Goal: Use online tool/utility: Utilize a website feature to perform a specific function

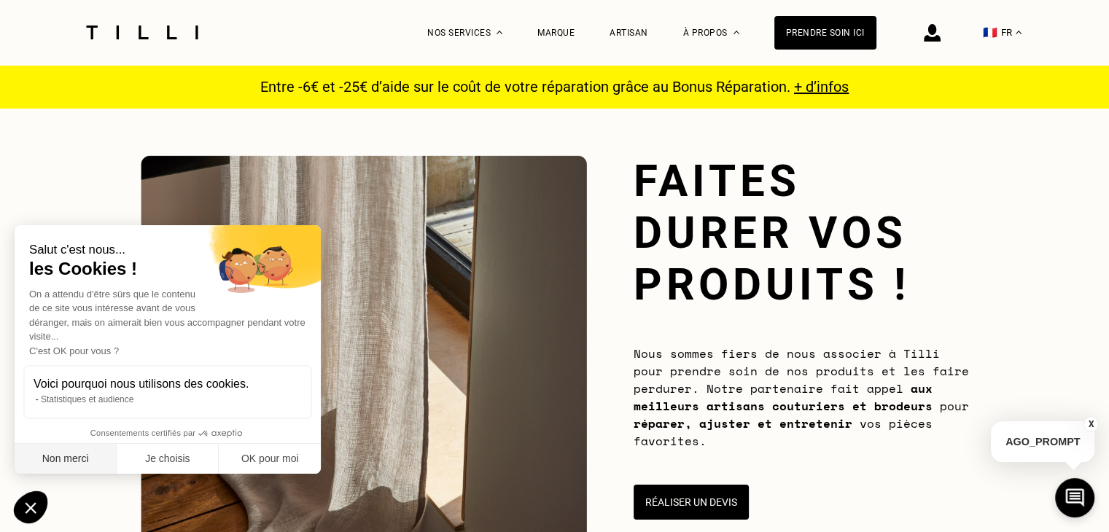
click at [90, 462] on button "Non merci" at bounding box center [66, 459] width 102 height 31
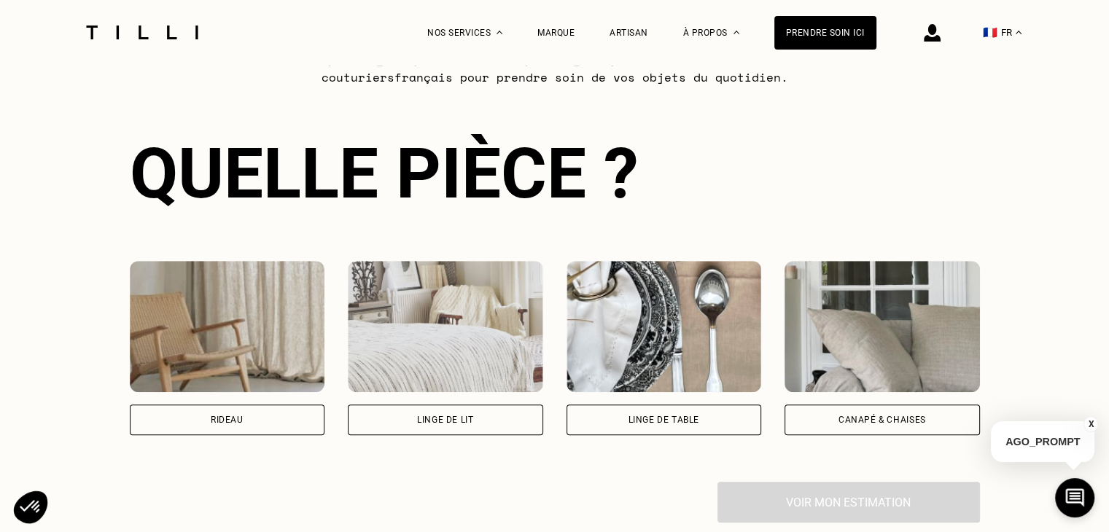
scroll to position [910, 0]
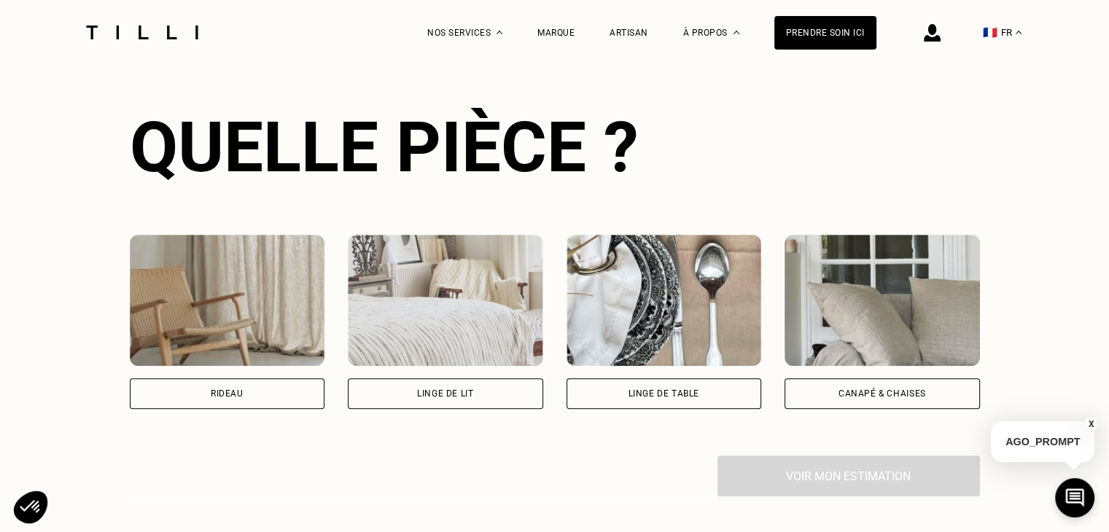
click at [292, 389] on div "Rideau" at bounding box center [227, 394] width 195 height 31
select select "FR"
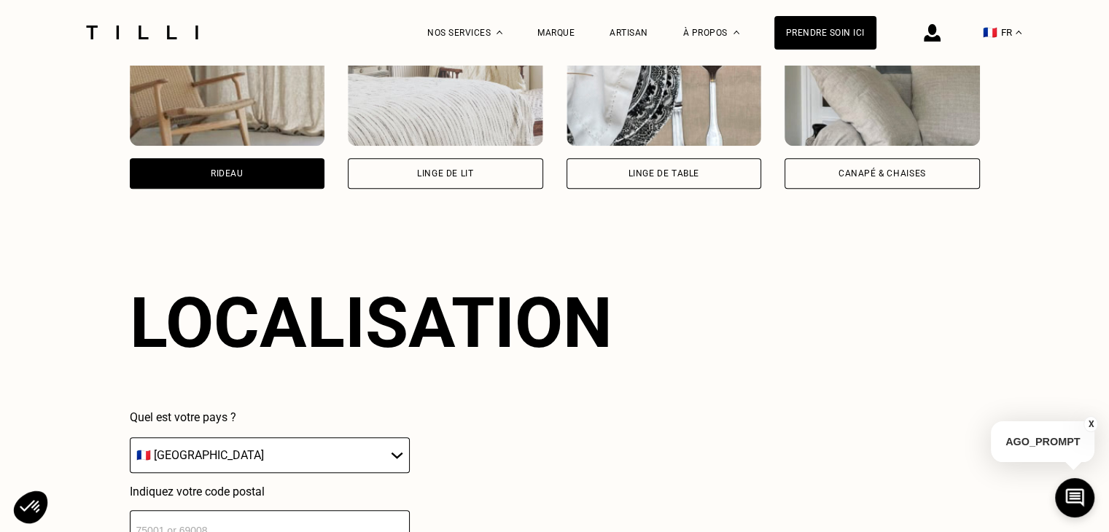
scroll to position [1277, 0]
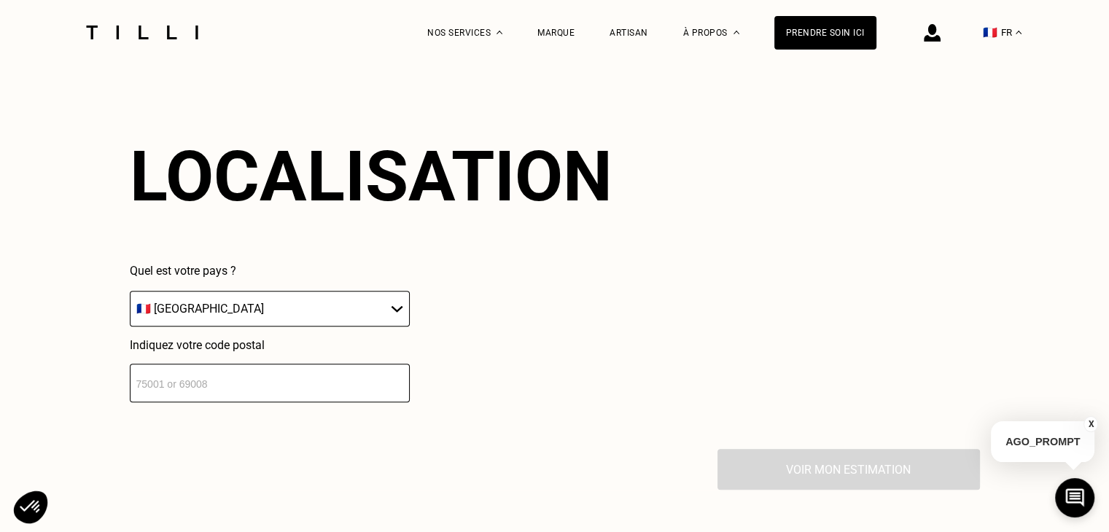
click at [200, 401] on input "number" at bounding box center [270, 383] width 280 height 39
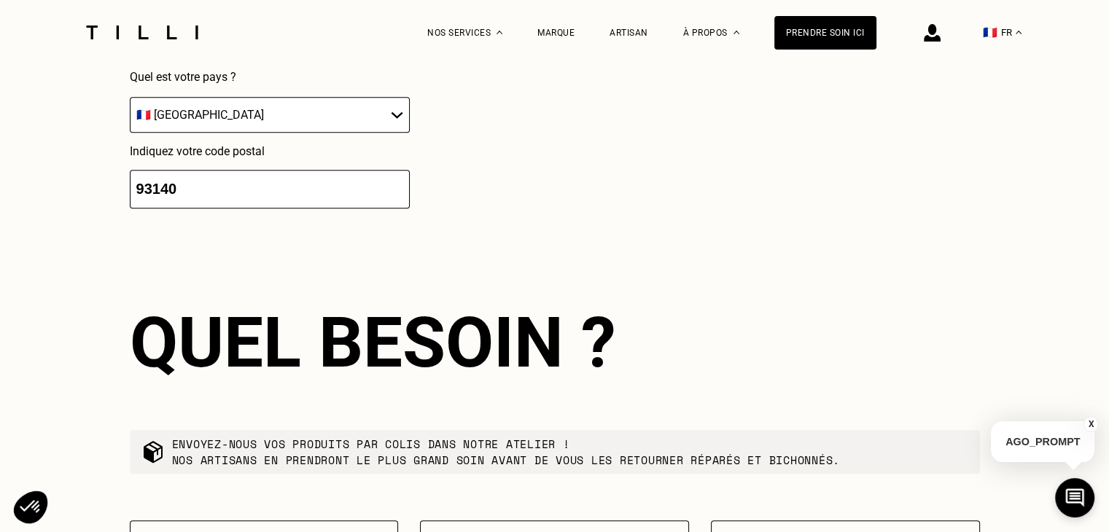
scroll to position [1639, 0]
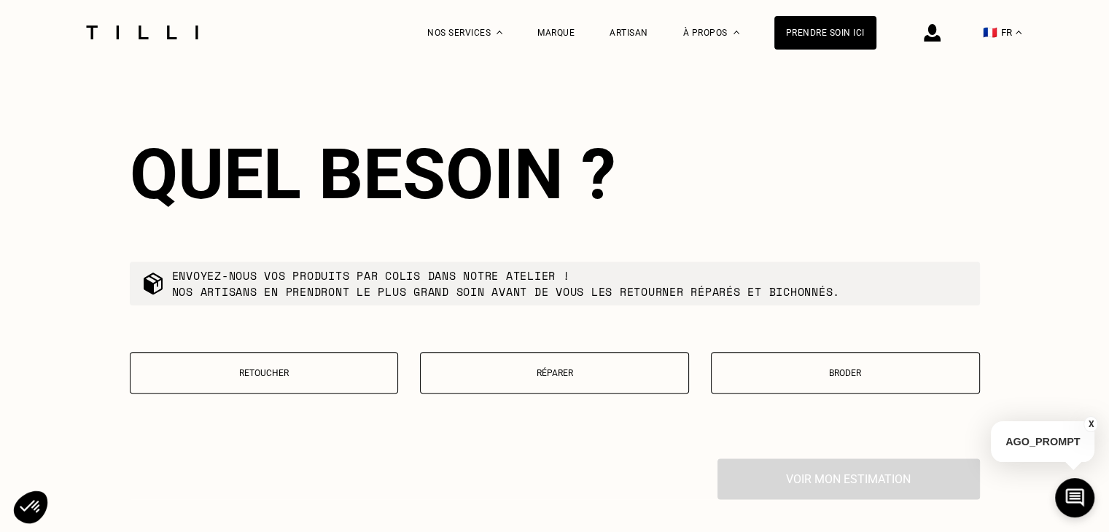
type input "93140"
click at [306, 379] on p "Retoucher" at bounding box center [264, 373] width 253 height 10
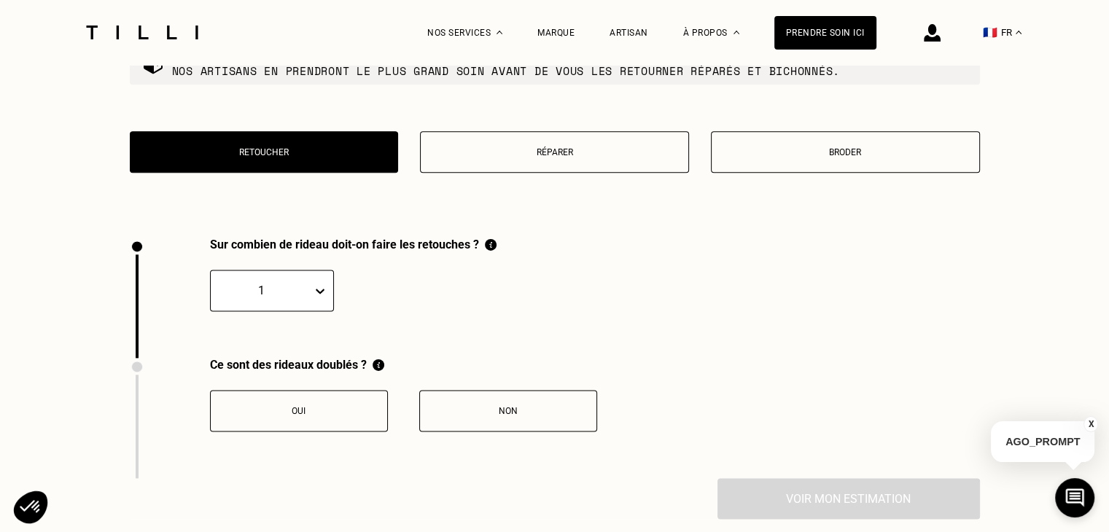
scroll to position [2014, 0]
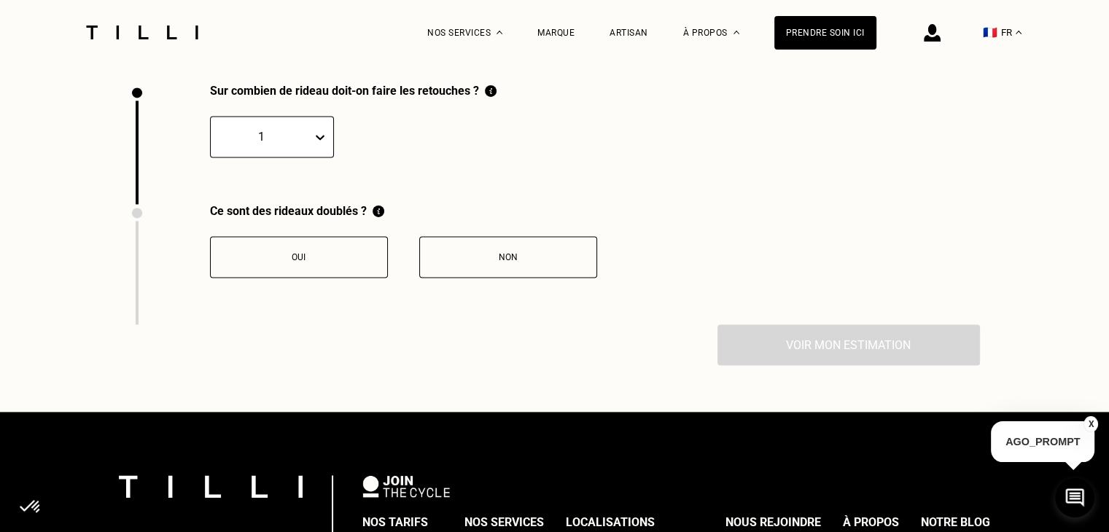
click at [449, 263] on div "Non" at bounding box center [508, 257] width 162 height 10
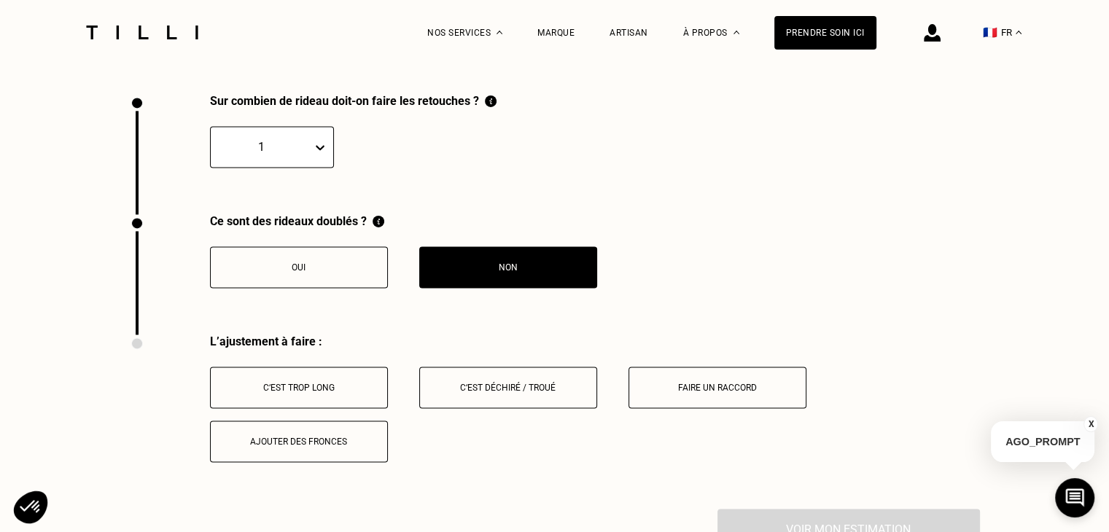
scroll to position [2009, 0]
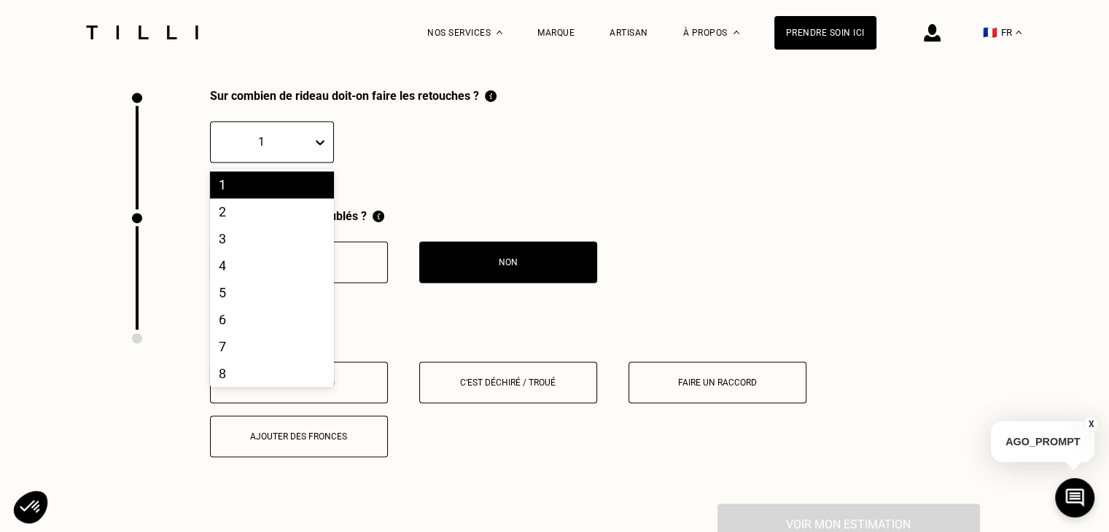
click at [318, 155] on div at bounding box center [323, 142] width 20 height 26
click at [274, 222] on div "2" at bounding box center [272, 211] width 124 height 27
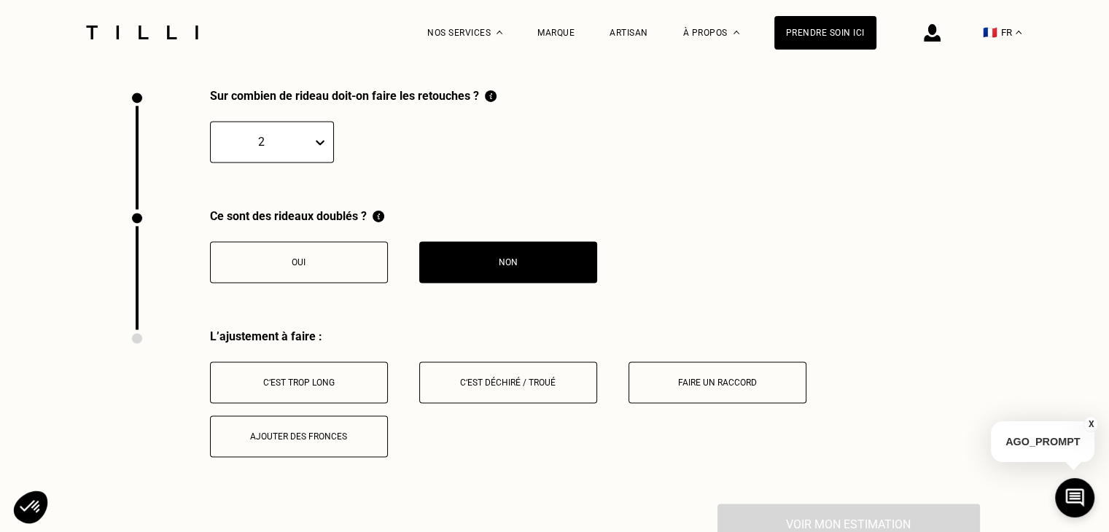
click at [338, 388] on div "C‘est trop long" at bounding box center [299, 383] width 162 height 10
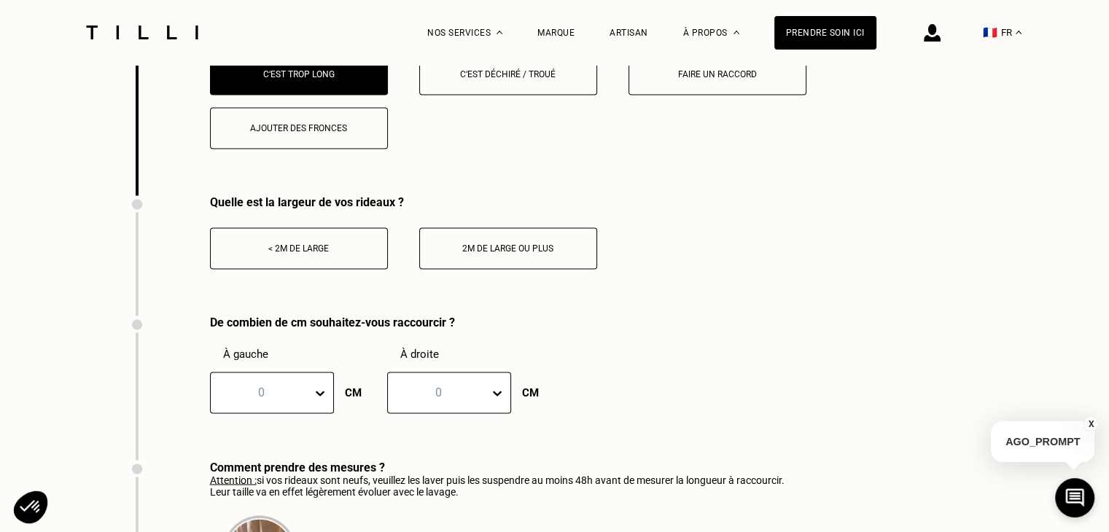
scroll to position [2318, 0]
click at [340, 263] on button "< 2m de large" at bounding box center [299, 248] width 178 height 42
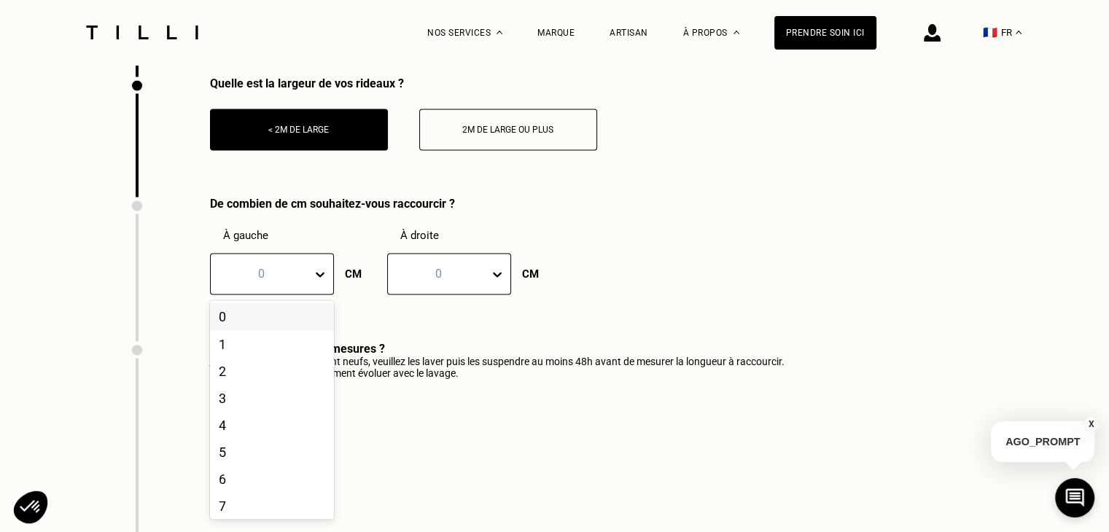
click at [313, 287] on div at bounding box center [323, 274] width 20 height 26
click at [277, 435] on div "4" at bounding box center [272, 424] width 124 height 27
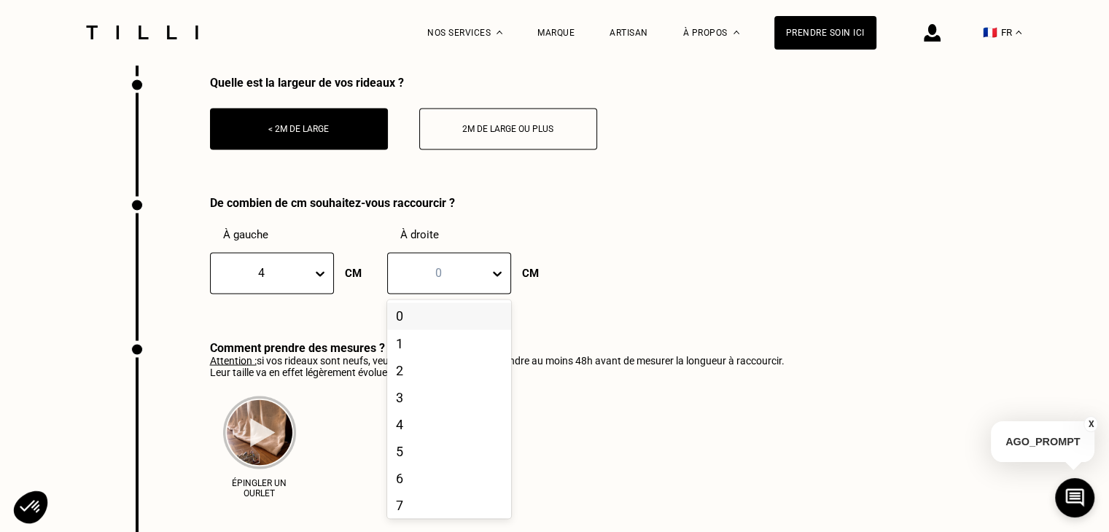
click at [481, 294] on div "0" at bounding box center [449, 273] width 124 height 42
click at [452, 492] on div "6" at bounding box center [449, 478] width 124 height 27
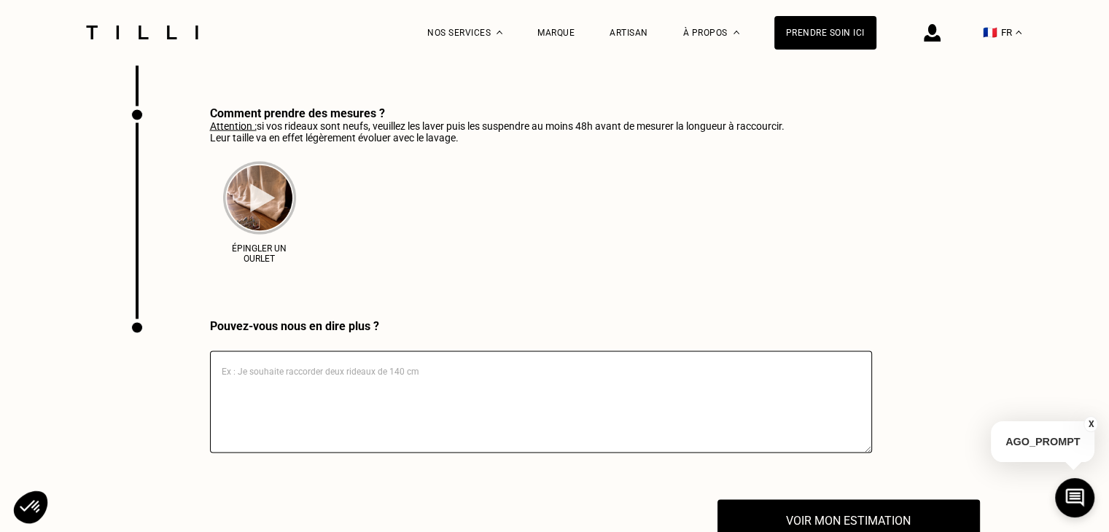
scroll to position [2673, 0]
click at [363, 398] on textarea at bounding box center [541, 401] width 662 height 102
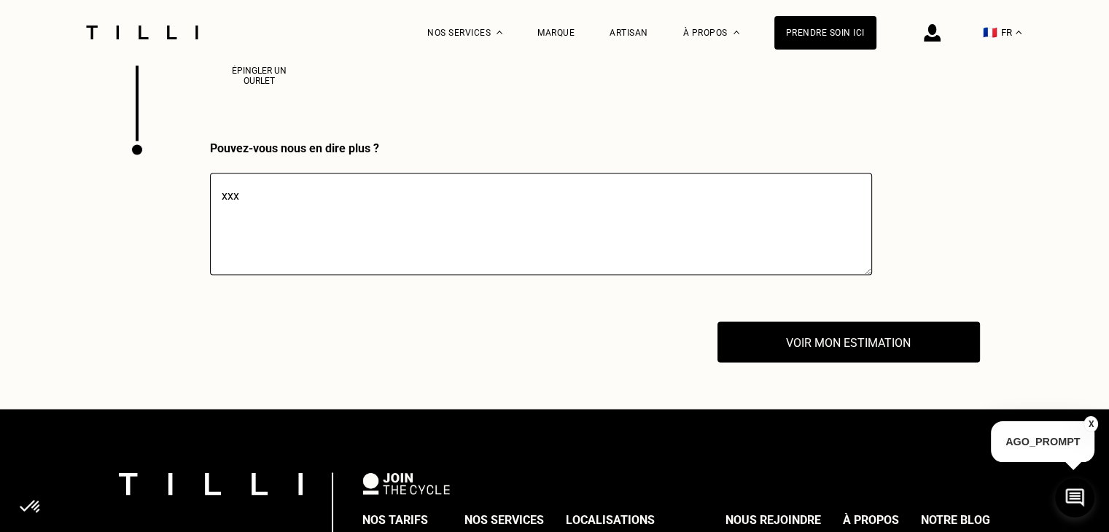
scroll to position [2855, 0]
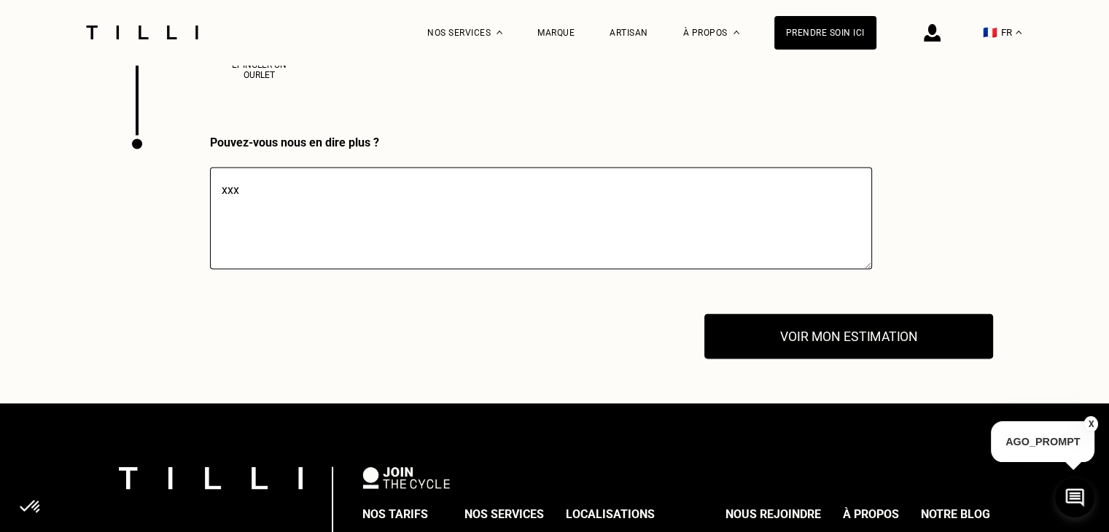
type textarea "xxx"
click at [778, 354] on button "Voir mon estimation" at bounding box center [848, 336] width 289 height 45
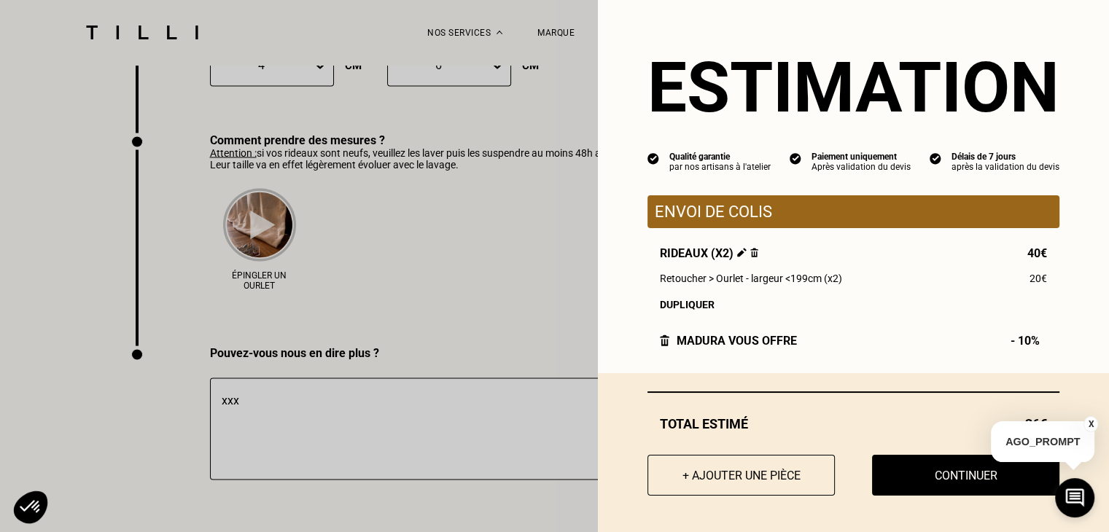
scroll to position [2643, 0]
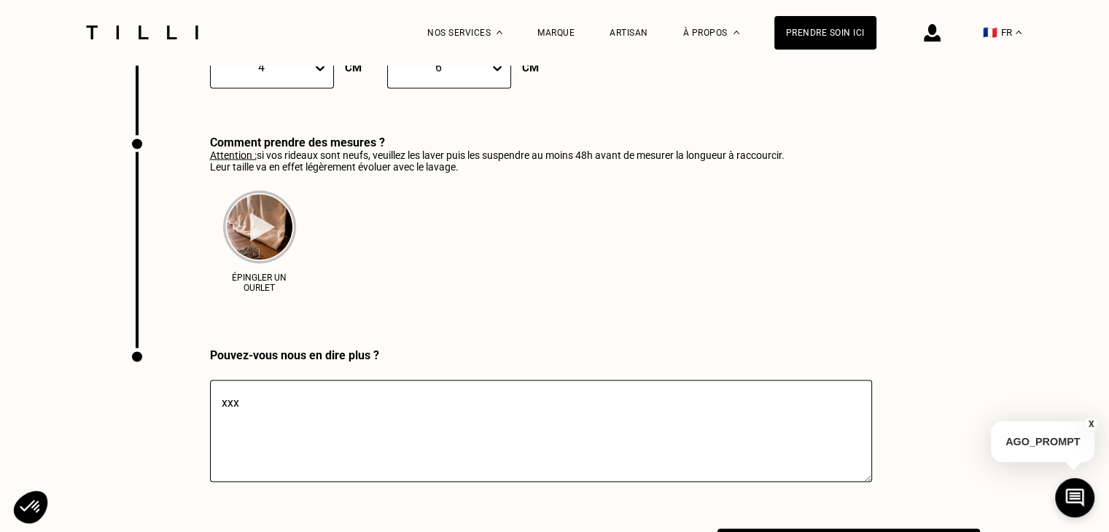
click at [1085, 427] on button "X" at bounding box center [1091, 424] width 15 height 16
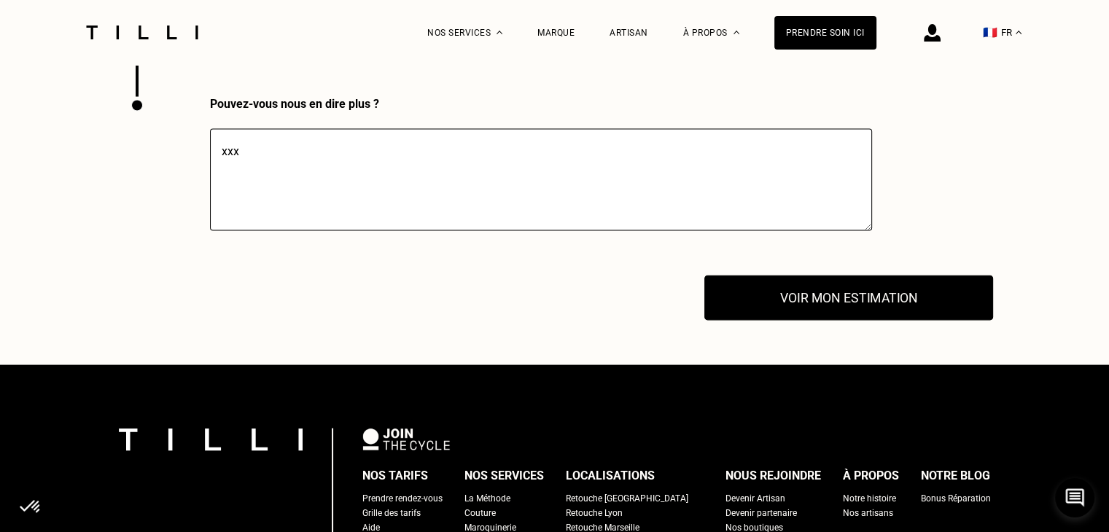
click at [796, 321] on button "Voir mon estimation" at bounding box center [848, 298] width 289 height 45
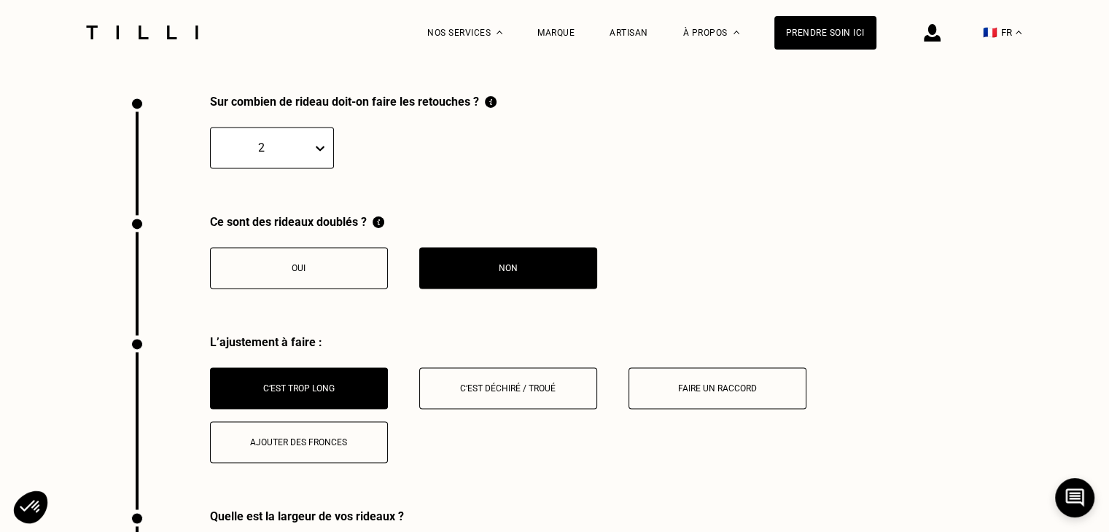
scroll to position [2002, 0]
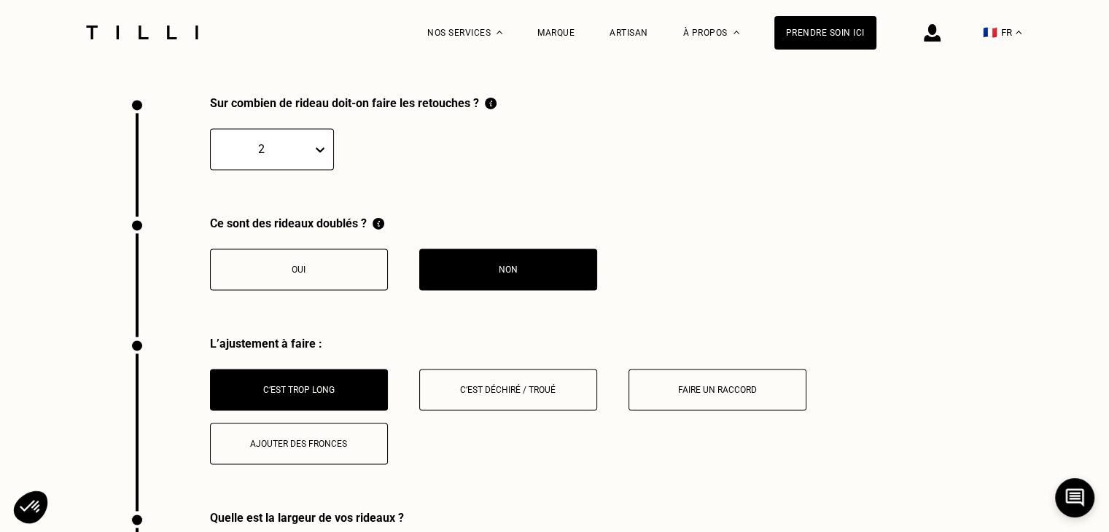
click at [347, 270] on button "Oui" at bounding box center [299, 270] width 178 height 42
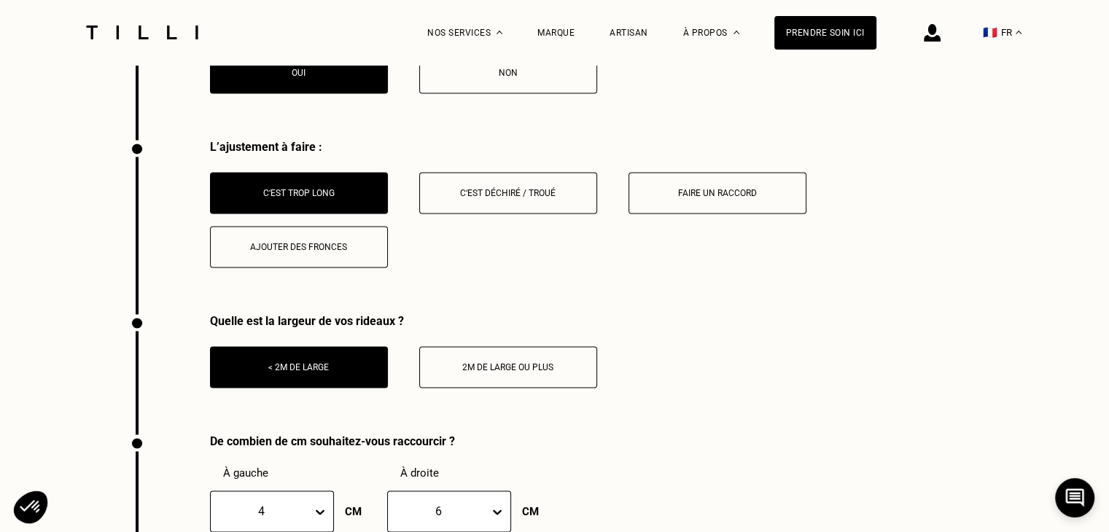
scroll to position [2255, 0]
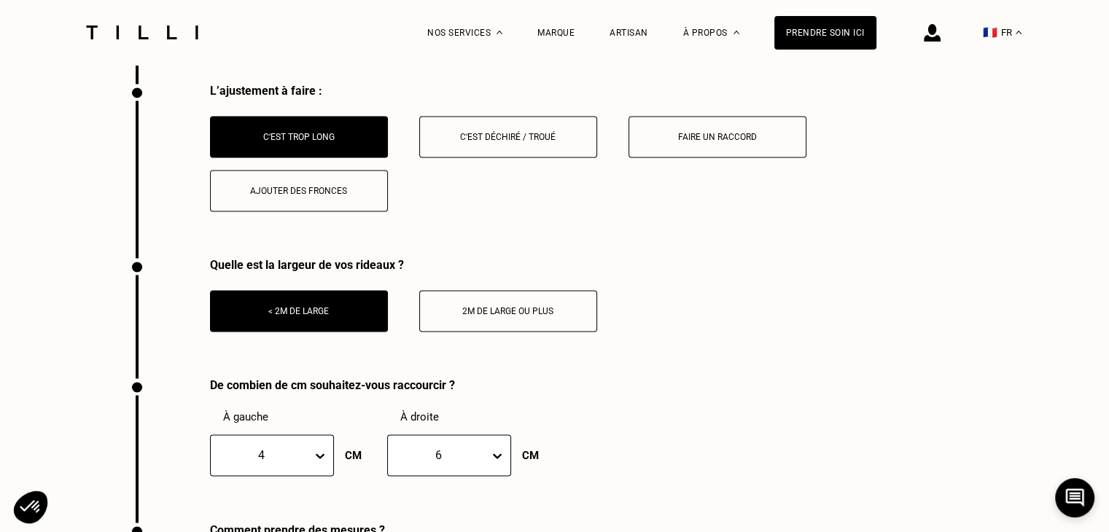
click at [694, 142] on div "Faire un raccord" at bounding box center [718, 137] width 162 height 10
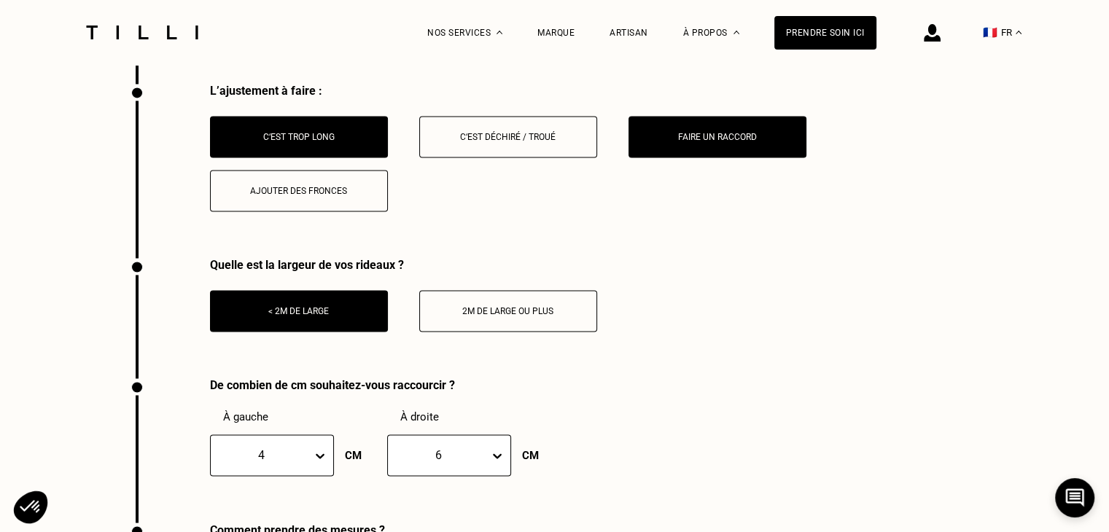
click at [489, 313] on div "2m de large ou plus" at bounding box center [508, 311] width 162 height 10
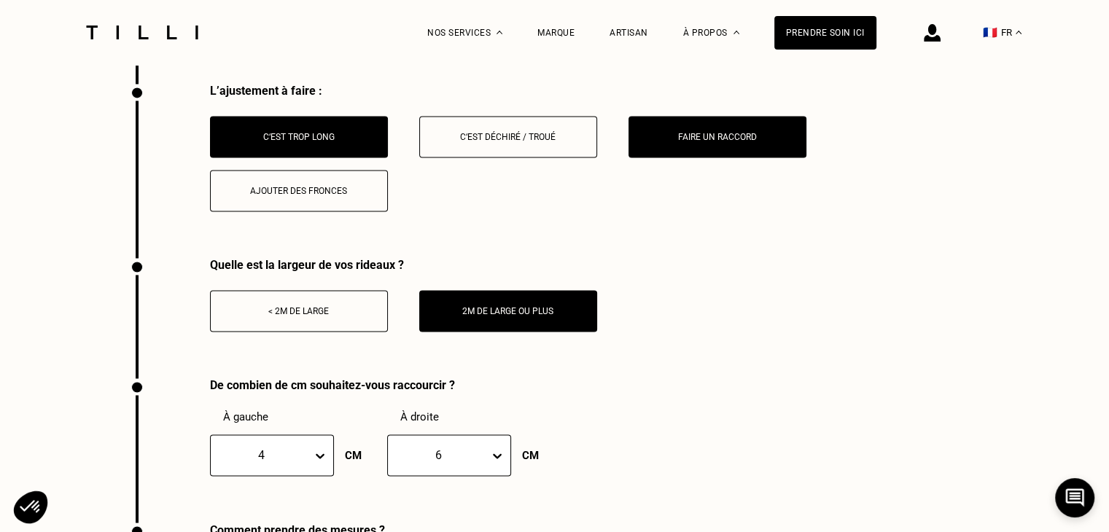
click at [341, 142] on div "C‘est trop long" at bounding box center [299, 137] width 162 height 10
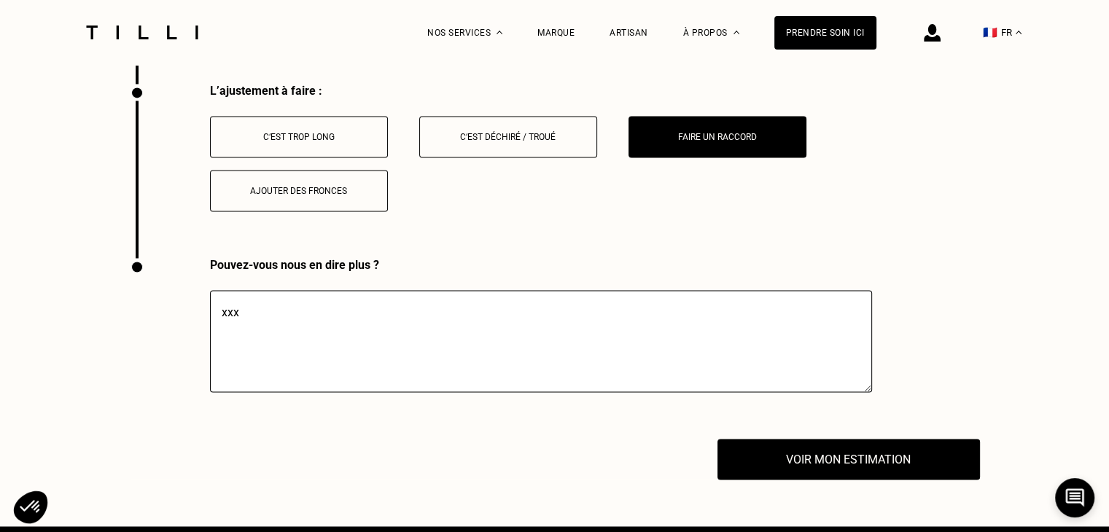
click at [347, 141] on div "C‘est trop long" at bounding box center [299, 137] width 162 height 10
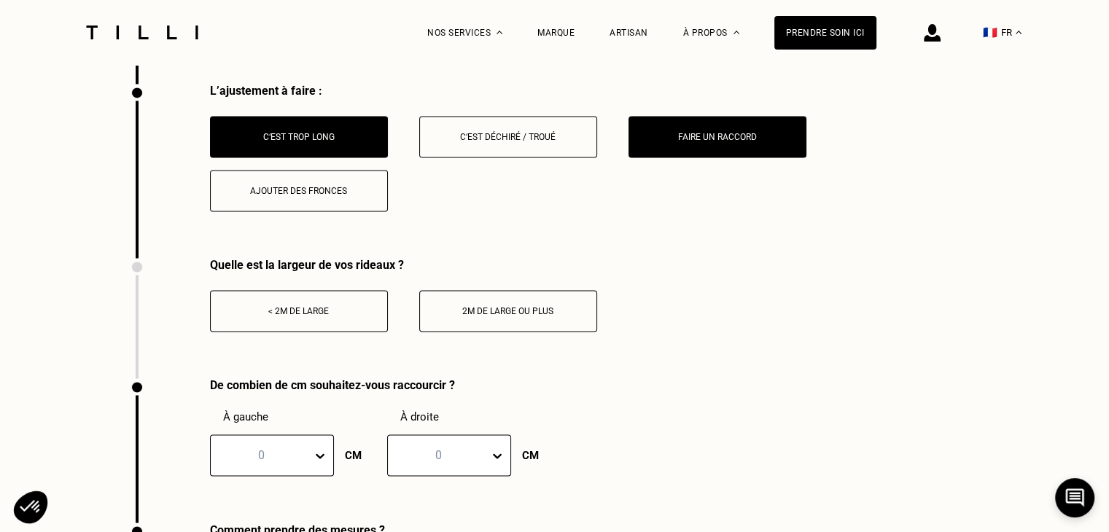
click at [707, 150] on button "Faire un raccord" at bounding box center [718, 137] width 178 height 42
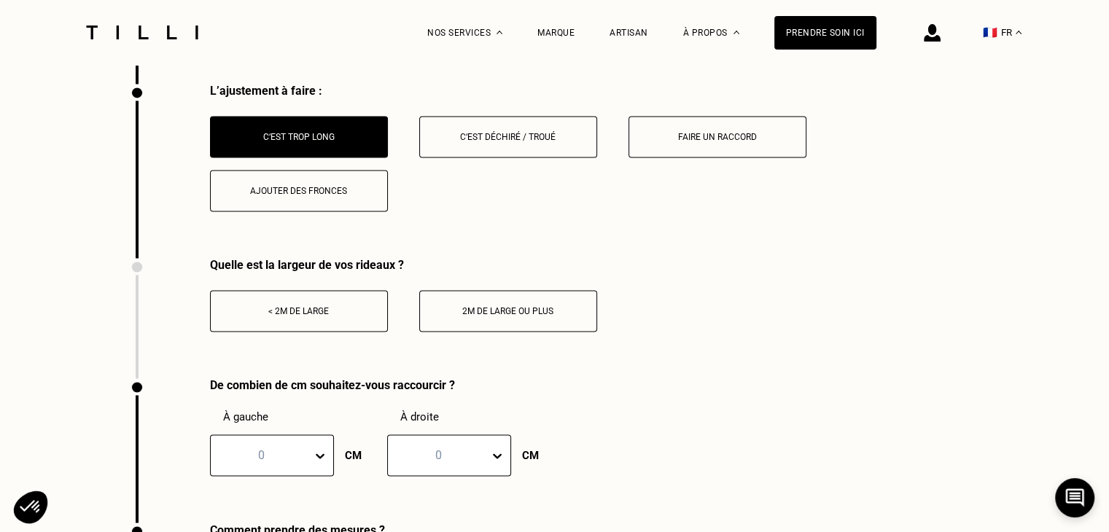
click at [493, 332] on button "2m de large ou plus" at bounding box center [508, 311] width 178 height 42
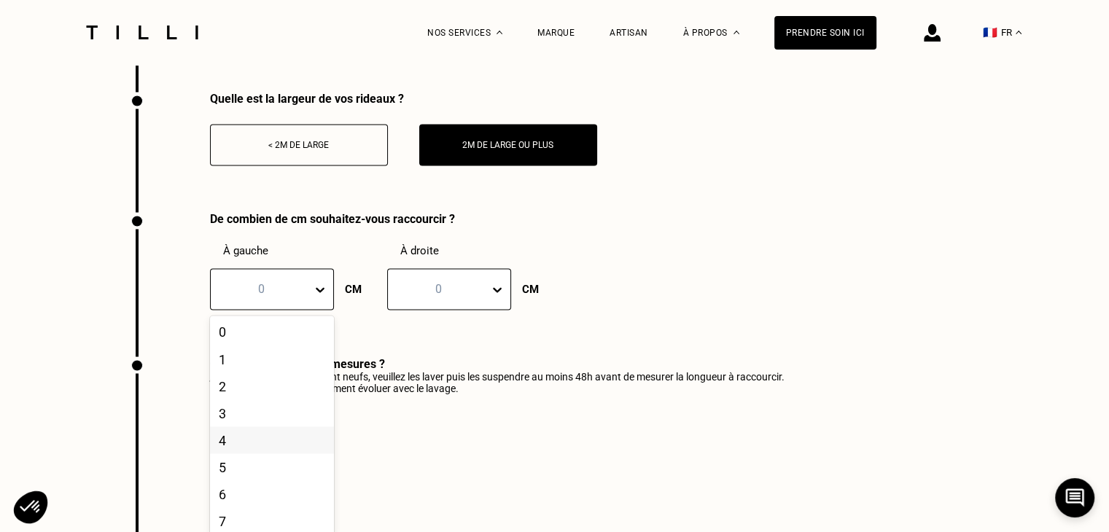
scroll to position [2437, 0]
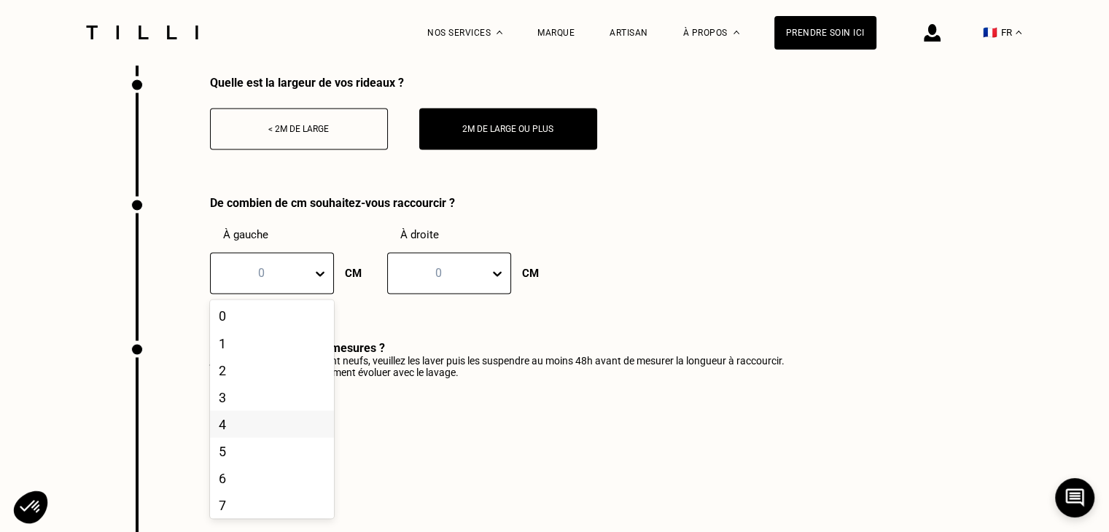
click at [313, 294] on div "21 results available. Use Up and Down to choose options, press Enter to select …" at bounding box center [272, 273] width 124 height 42
click at [240, 423] on div "4" at bounding box center [272, 424] width 124 height 27
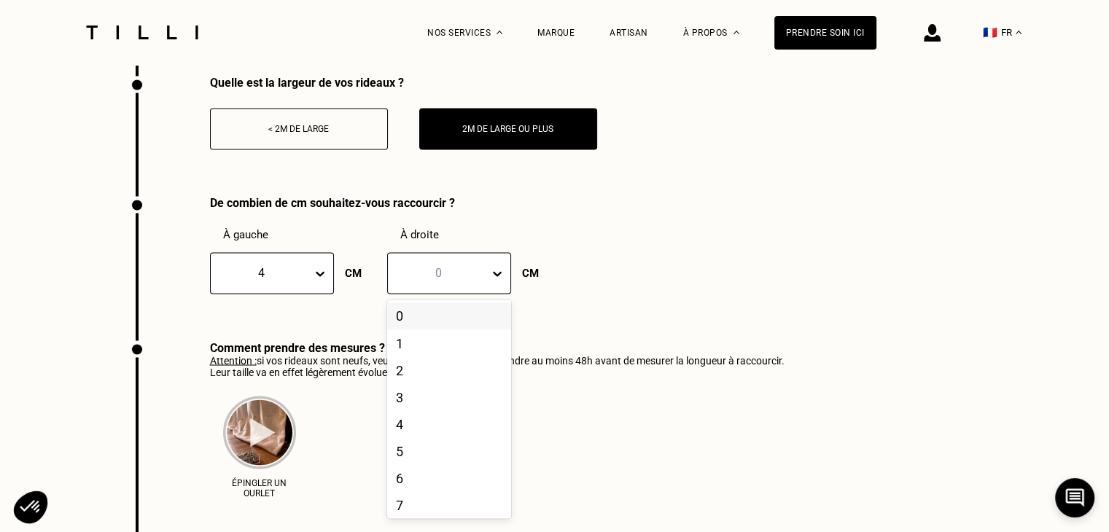
click at [455, 268] on div "0" at bounding box center [449, 273] width 124 height 42
click at [436, 438] on div "4" at bounding box center [449, 424] width 124 height 27
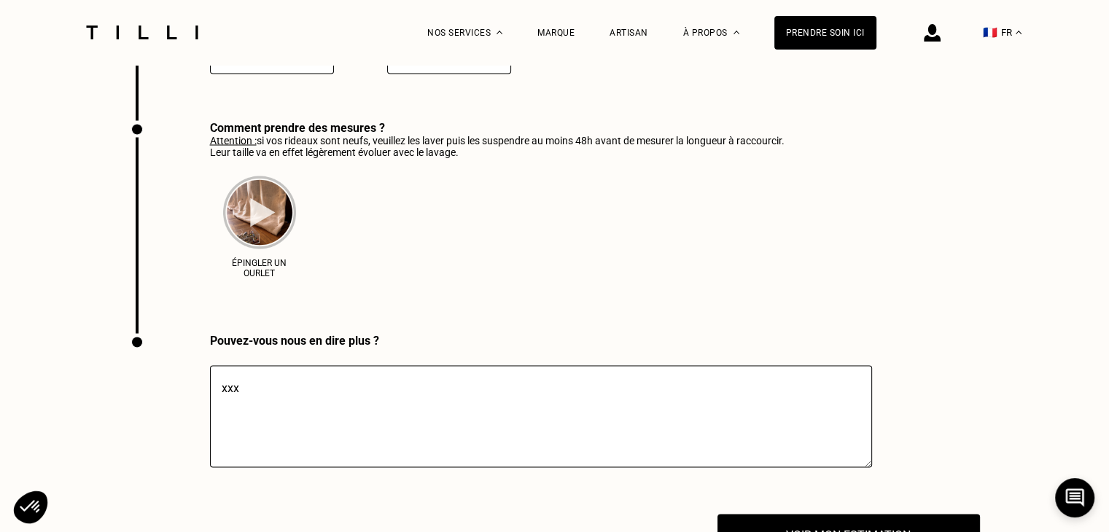
scroll to position [2693, 0]
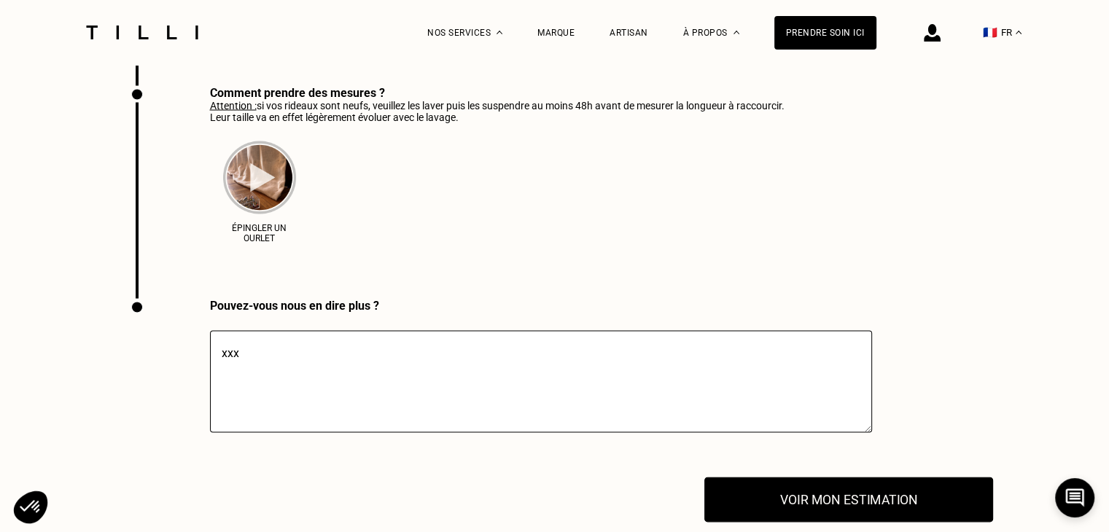
click at [788, 519] on button "Voir mon estimation" at bounding box center [848, 499] width 289 height 45
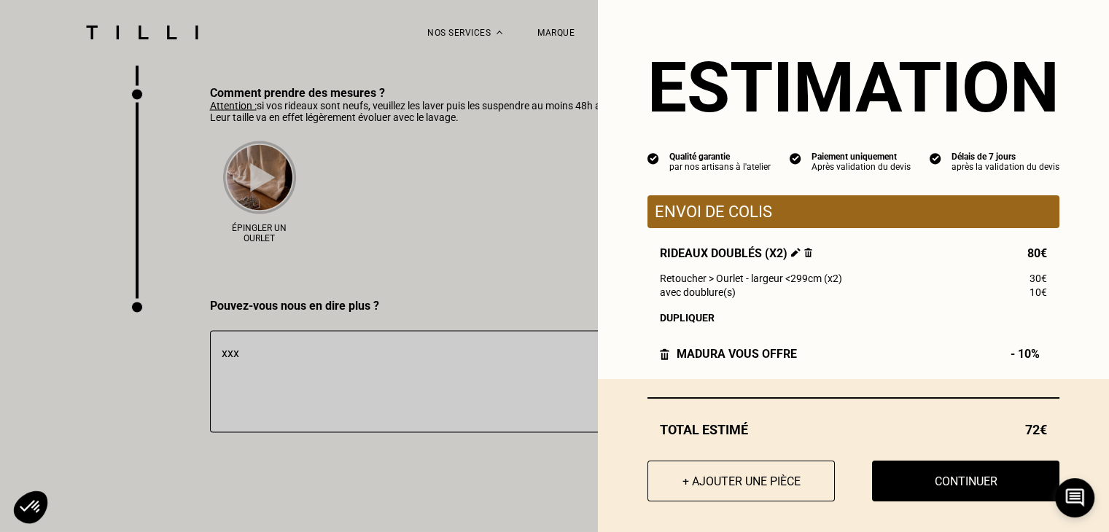
scroll to position [12, 0]
